Goal: Transaction & Acquisition: Purchase product/service

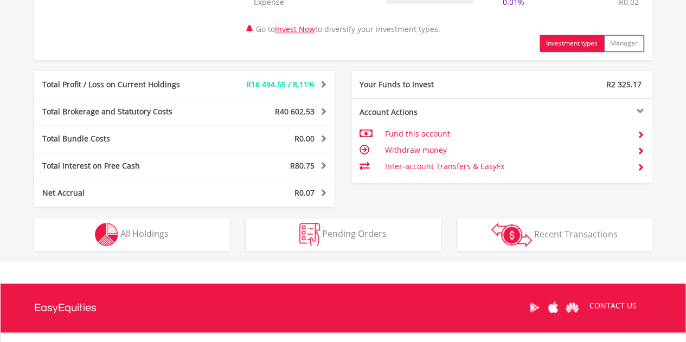
scroll to position [639, 0]
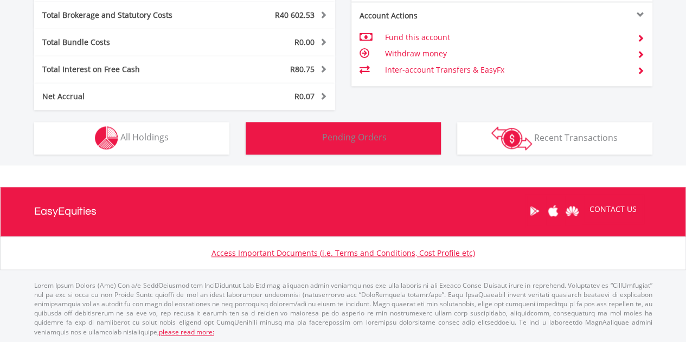
click at [372, 145] on button "Pending Orders Pending Orders" at bounding box center [343, 138] width 195 height 33
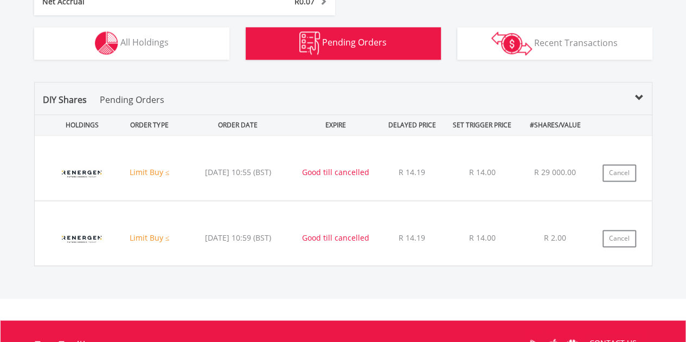
scroll to position [794, 0]
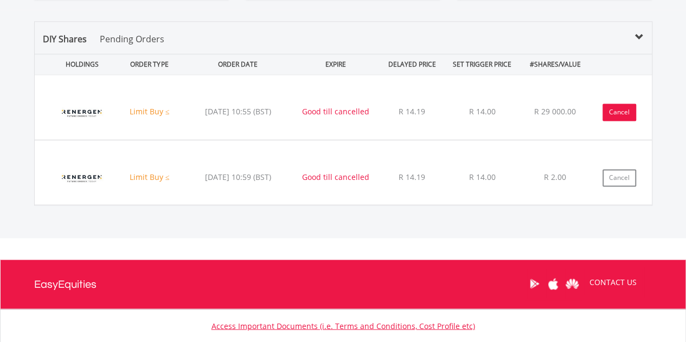
click at [605, 110] on button "Cancel" at bounding box center [619, 112] width 34 height 17
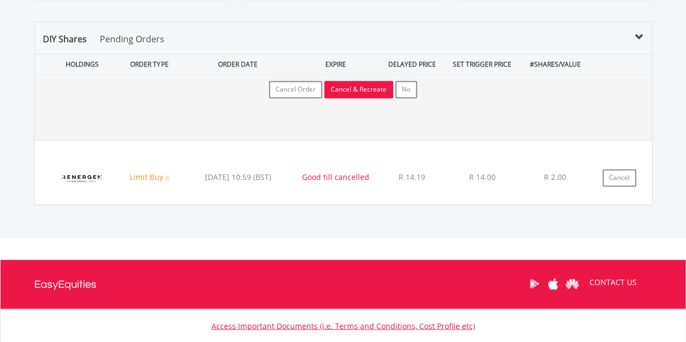
click at [371, 91] on button "Cancel & Recreate" at bounding box center [358, 89] width 69 height 17
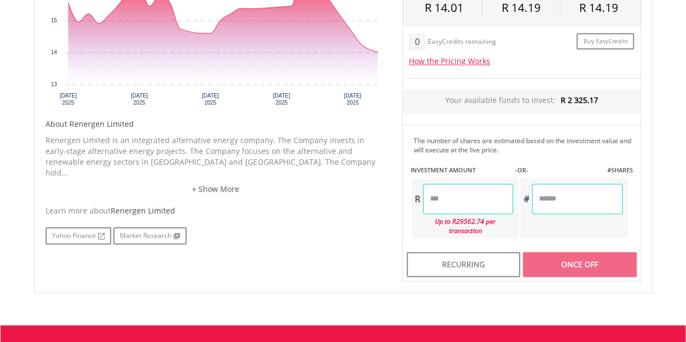
scroll to position [542, 0]
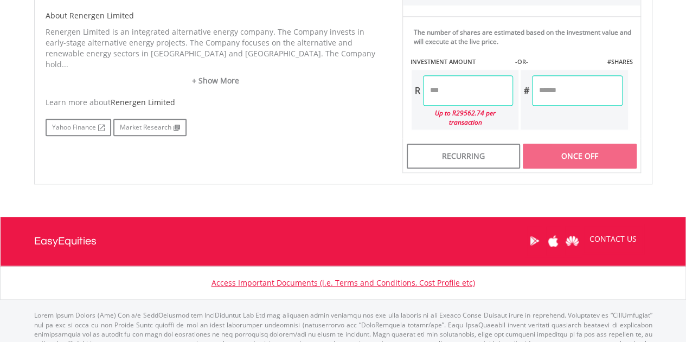
click at [485, 91] on input "number" at bounding box center [468, 90] width 90 height 30
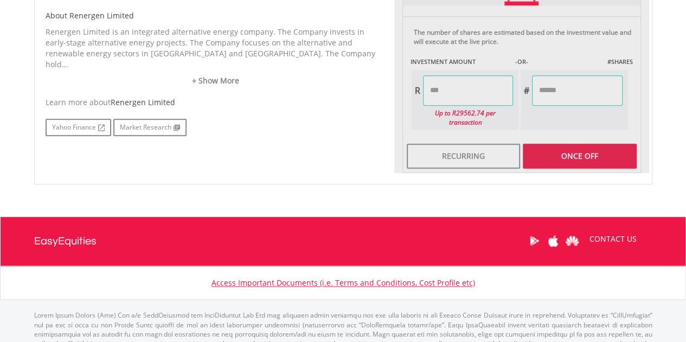
type input "****"
type input "******"
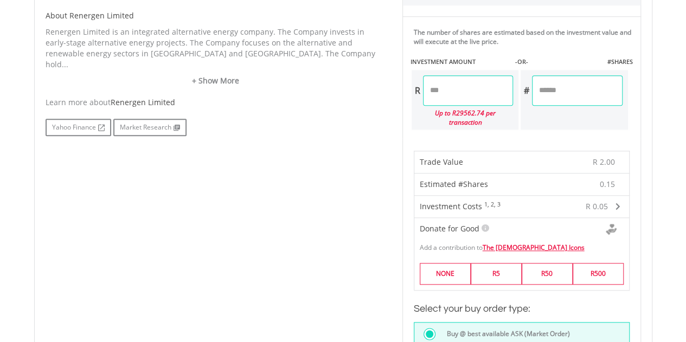
scroll to position [705, 0]
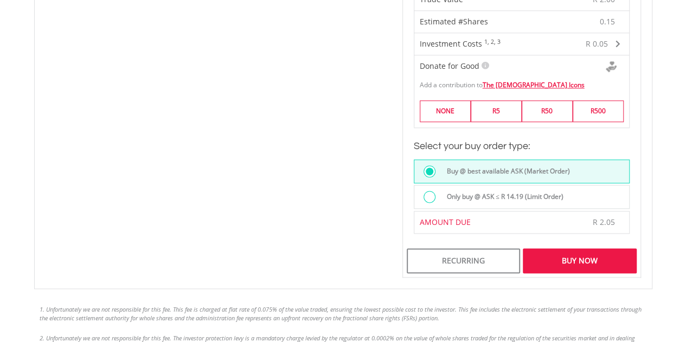
click at [537, 248] on div "Buy Now" at bounding box center [579, 260] width 113 height 25
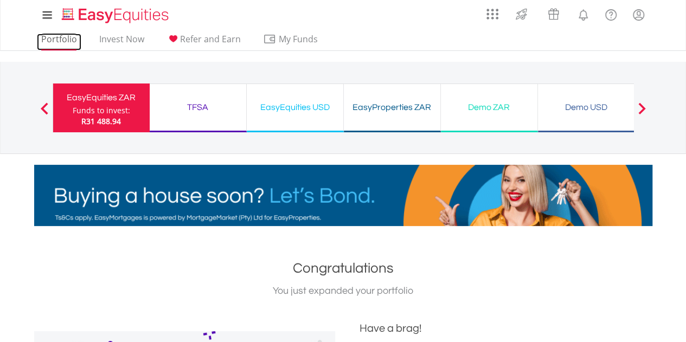
click at [57, 41] on link "Portfolio" at bounding box center [59, 42] width 44 height 17
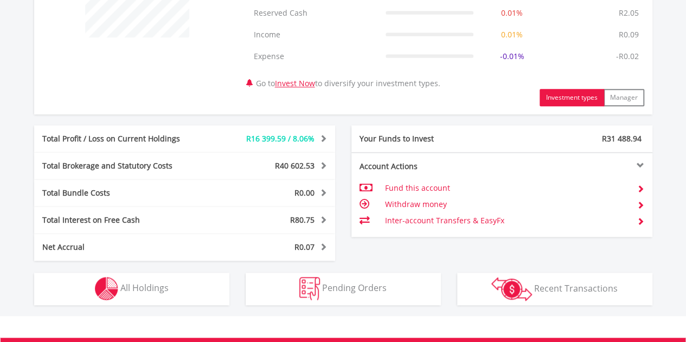
scroll to position [639, 0]
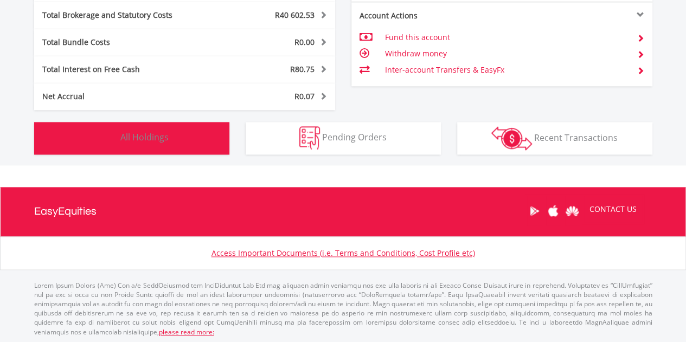
click at [204, 130] on button "Holdings All Holdings" at bounding box center [131, 138] width 195 height 33
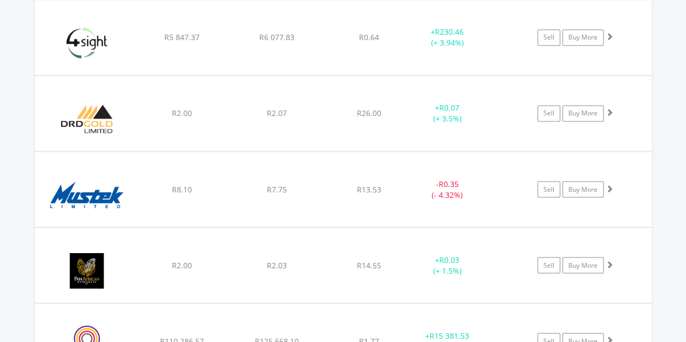
scroll to position [1042, 0]
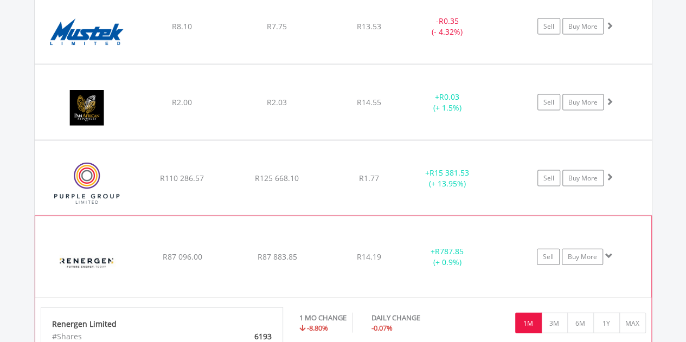
scroll to position [1205, 0]
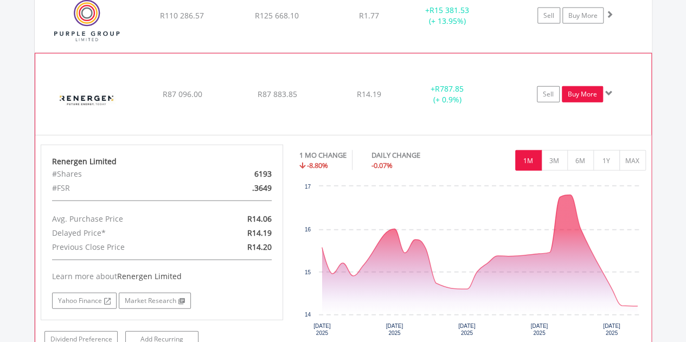
click at [570, 94] on link "Buy More" at bounding box center [582, 94] width 41 height 16
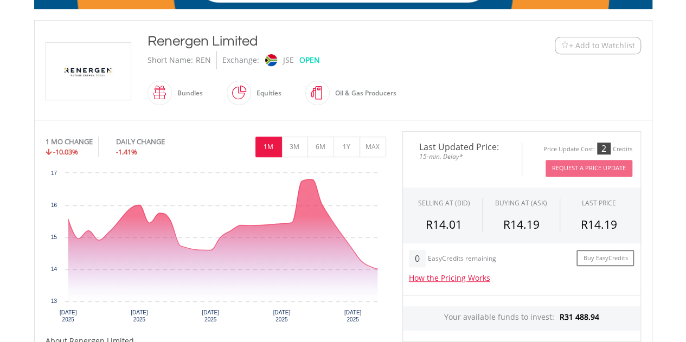
scroll to position [325, 0]
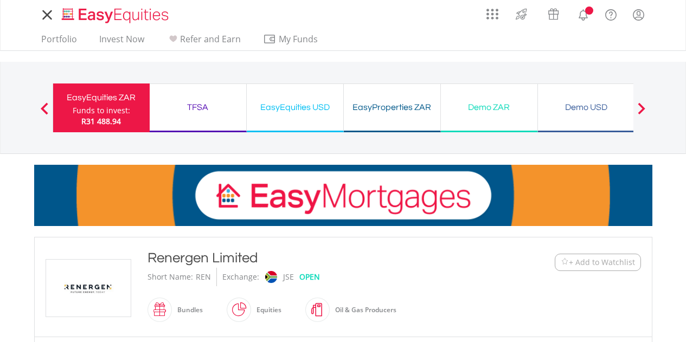
scroll to position [325, 0]
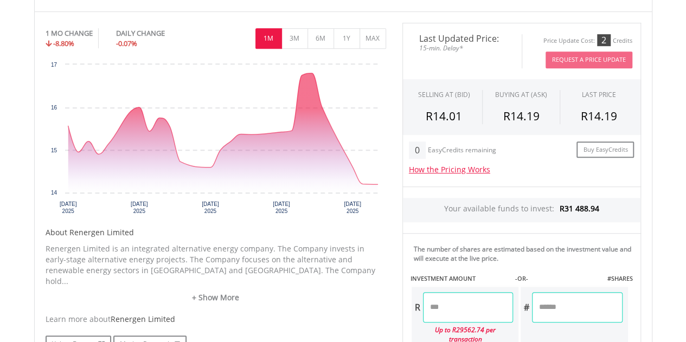
click at [461, 302] on input "number" at bounding box center [468, 307] width 90 height 30
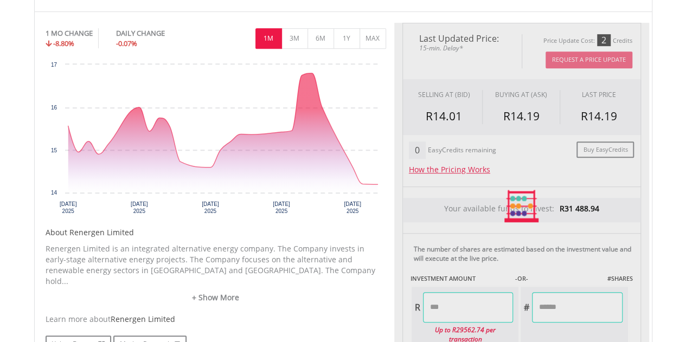
type input "********"
type input "*********"
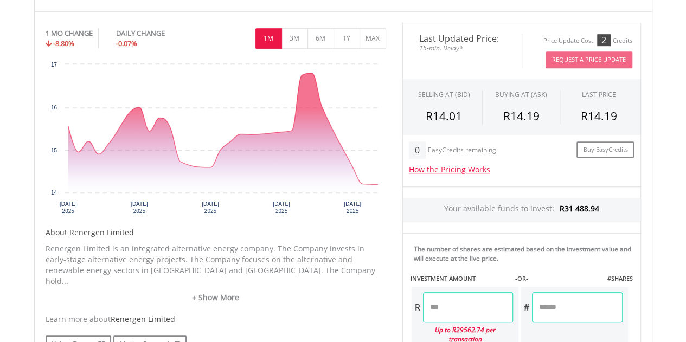
click at [662, 255] on body "My Investments Invest Now New Listings Sell My Recurring Investments Pending Or…" at bounding box center [343, 317] width 686 height 1284
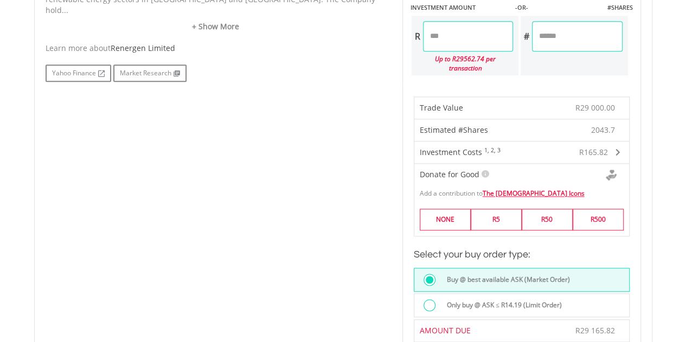
scroll to position [705, 0]
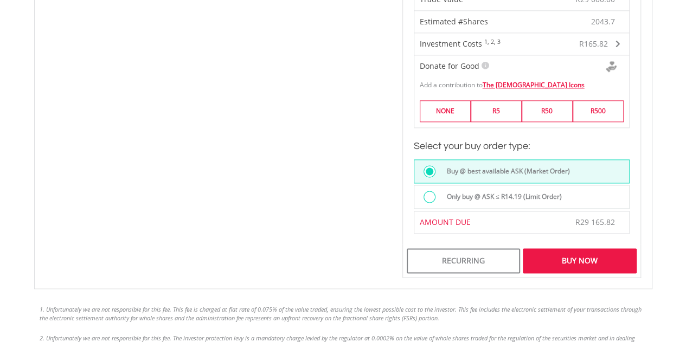
click at [515, 191] on label "Only buy @ ASK ≤ R14.19 (Limit Order)" at bounding box center [500, 197] width 121 height 12
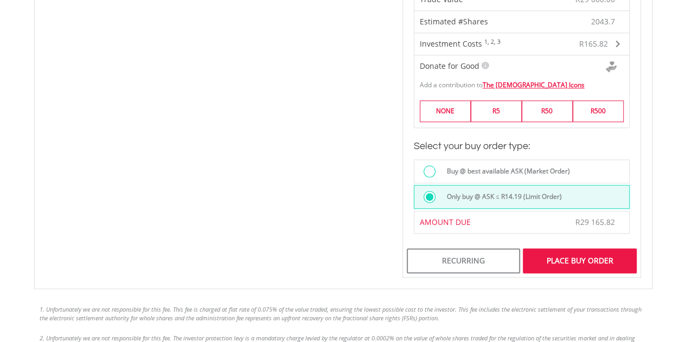
click at [544, 248] on div "Place Buy Order" at bounding box center [579, 260] width 113 height 25
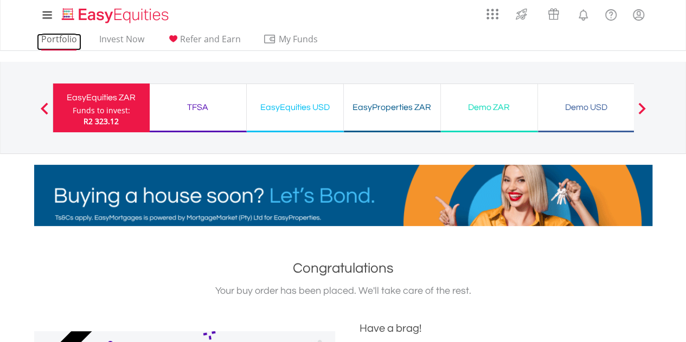
click at [53, 39] on link "Portfolio" at bounding box center [59, 42] width 44 height 17
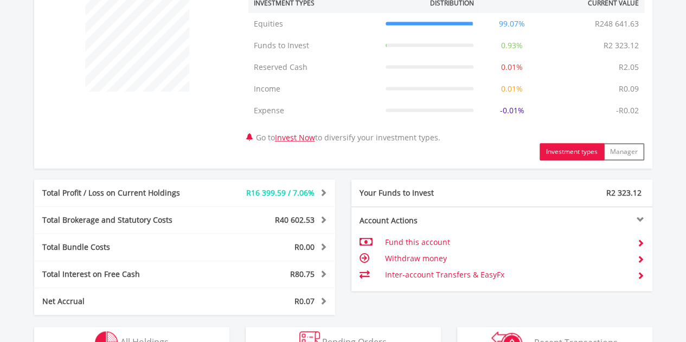
scroll to position [597, 0]
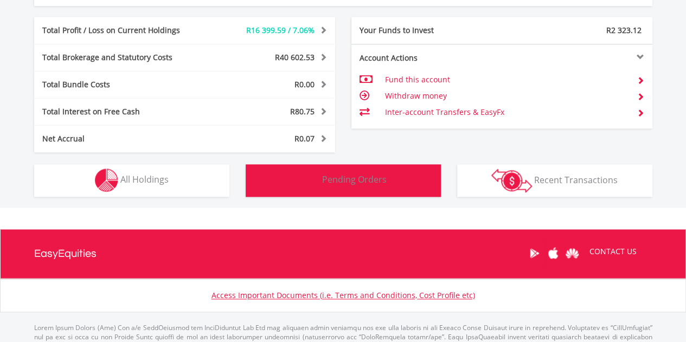
click at [397, 172] on button "Pending Orders Pending Orders" at bounding box center [343, 180] width 195 height 33
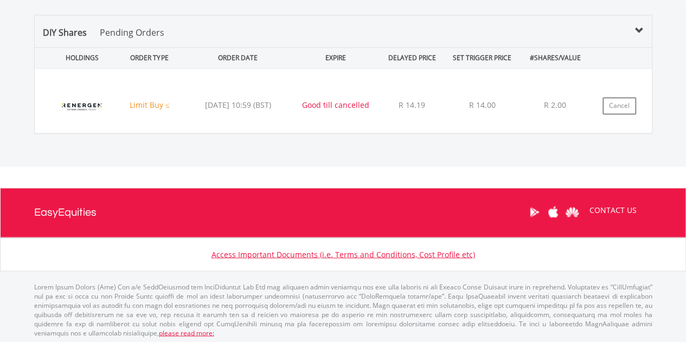
scroll to position [747, 0]
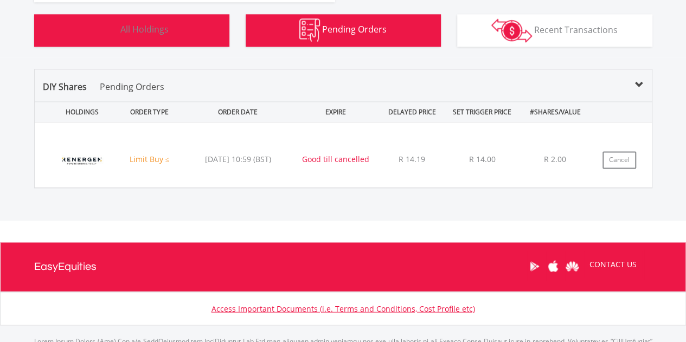
click at [137, 36] on button "Holdings All Holdings" at bounding box center [131, 30] width 195 height 33
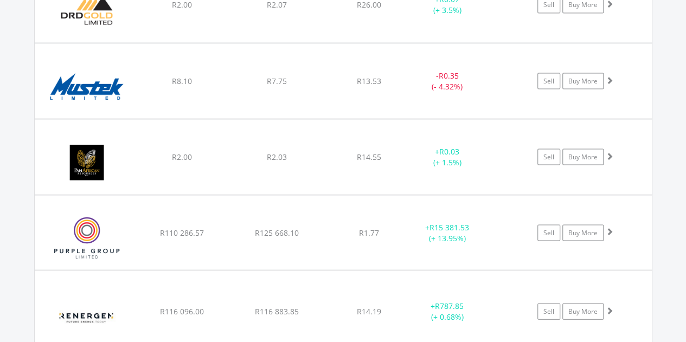
scroll to position [1097, 0]
